Goal: Task Accomplishment & Management: Use online tool/utility

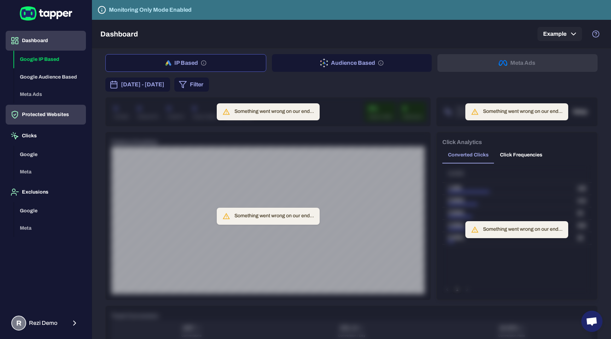
click at [78, 111] on button "Protected Websites" at bounding box center [46, 115] width 80 height 20
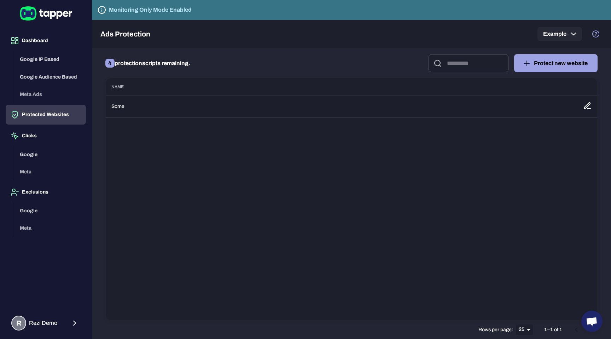
click at [155, 99] on td "Some" at bounding box center [342, 106] width 472 height 22
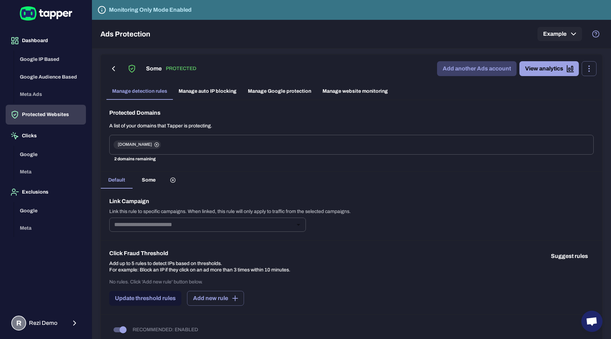
click at [483, 74] on link "Add another Ads account" at bounding box center [477, 68] width 80 height 15
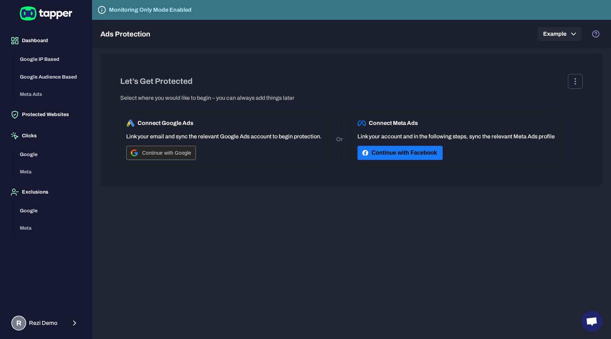
click at [188, 155] on span "Continue with Google" at bounding box center [166, 153] width 49 height 6
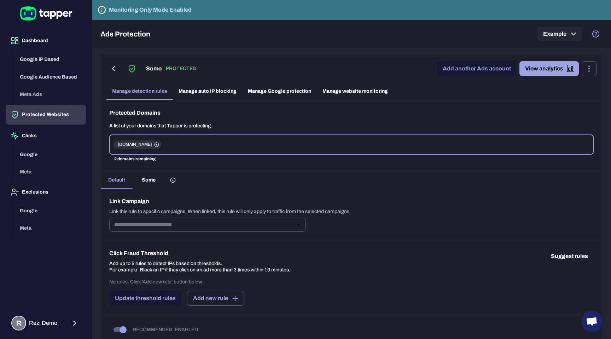
click at [297, 92] on link "Manage Google protection" at bounding box center [279, 91] width 75 height 17
